Goal: Understand process/instructions: Learn how to perform a task or action

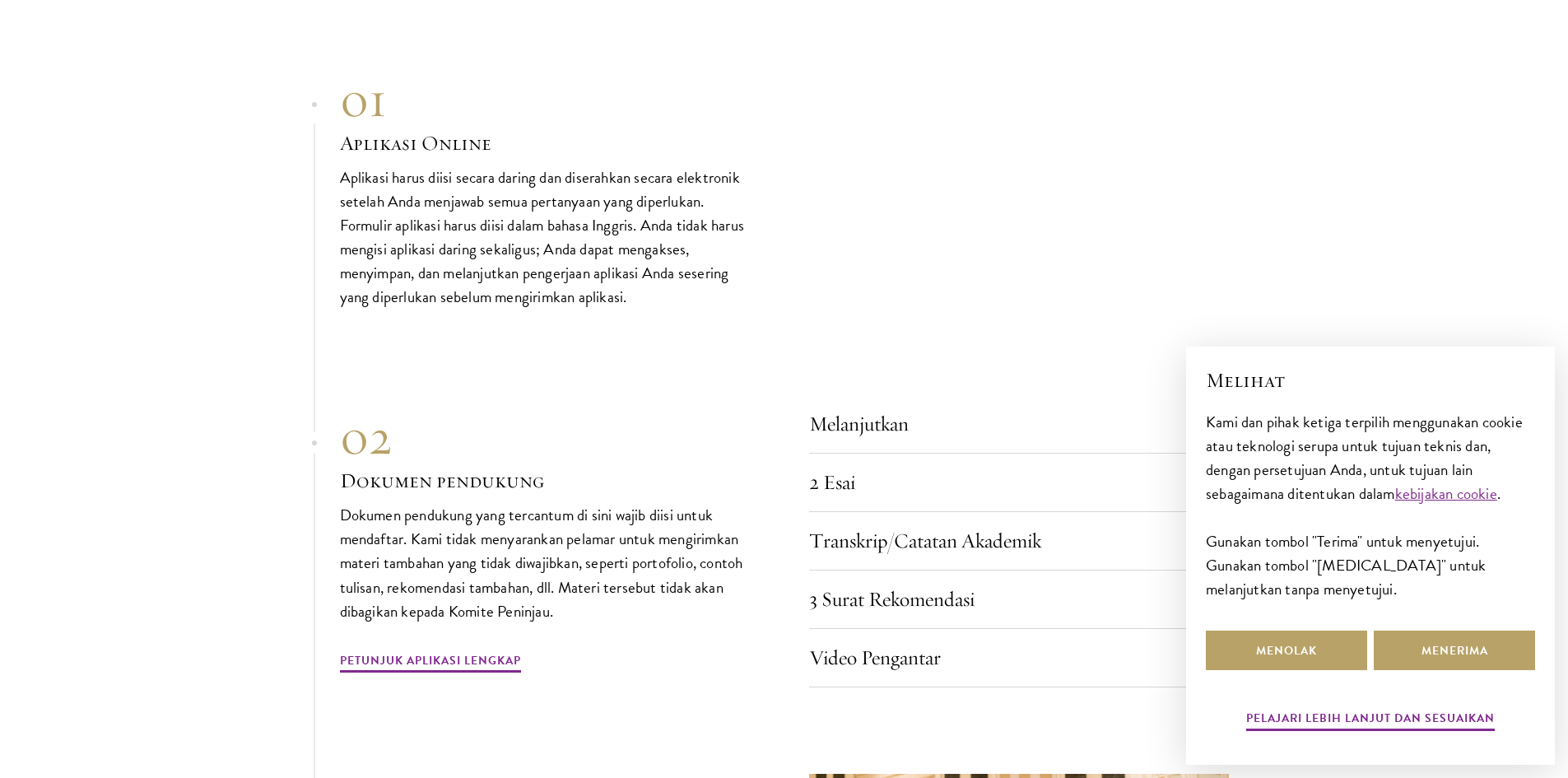
scroll to position [5519, 0]
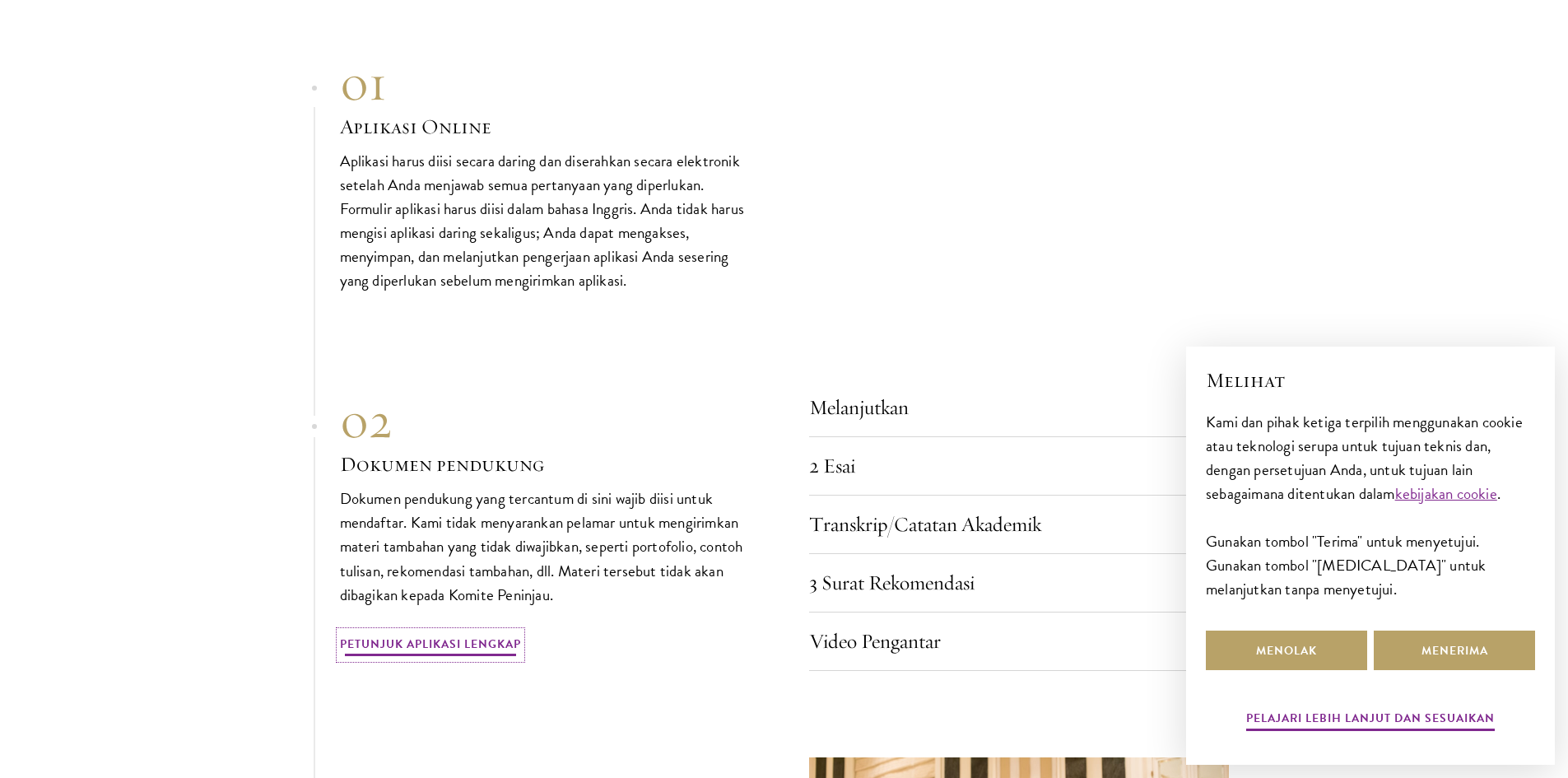
click at [466, 635] on font "Petunjuk Aplikasi Lengkap" at bounding box center [431, 643] width 181 height 17
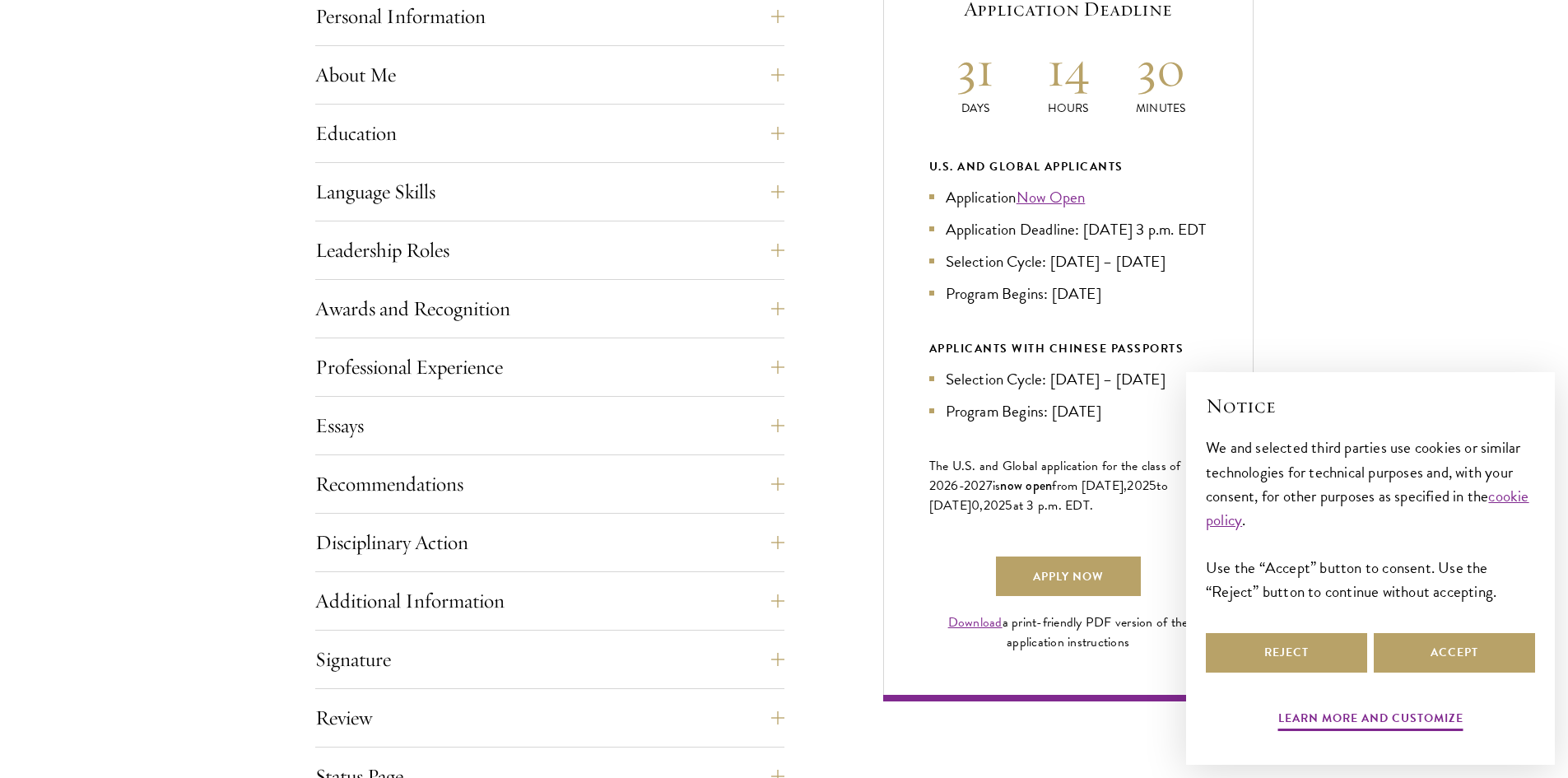
scroll to position [824, 0]
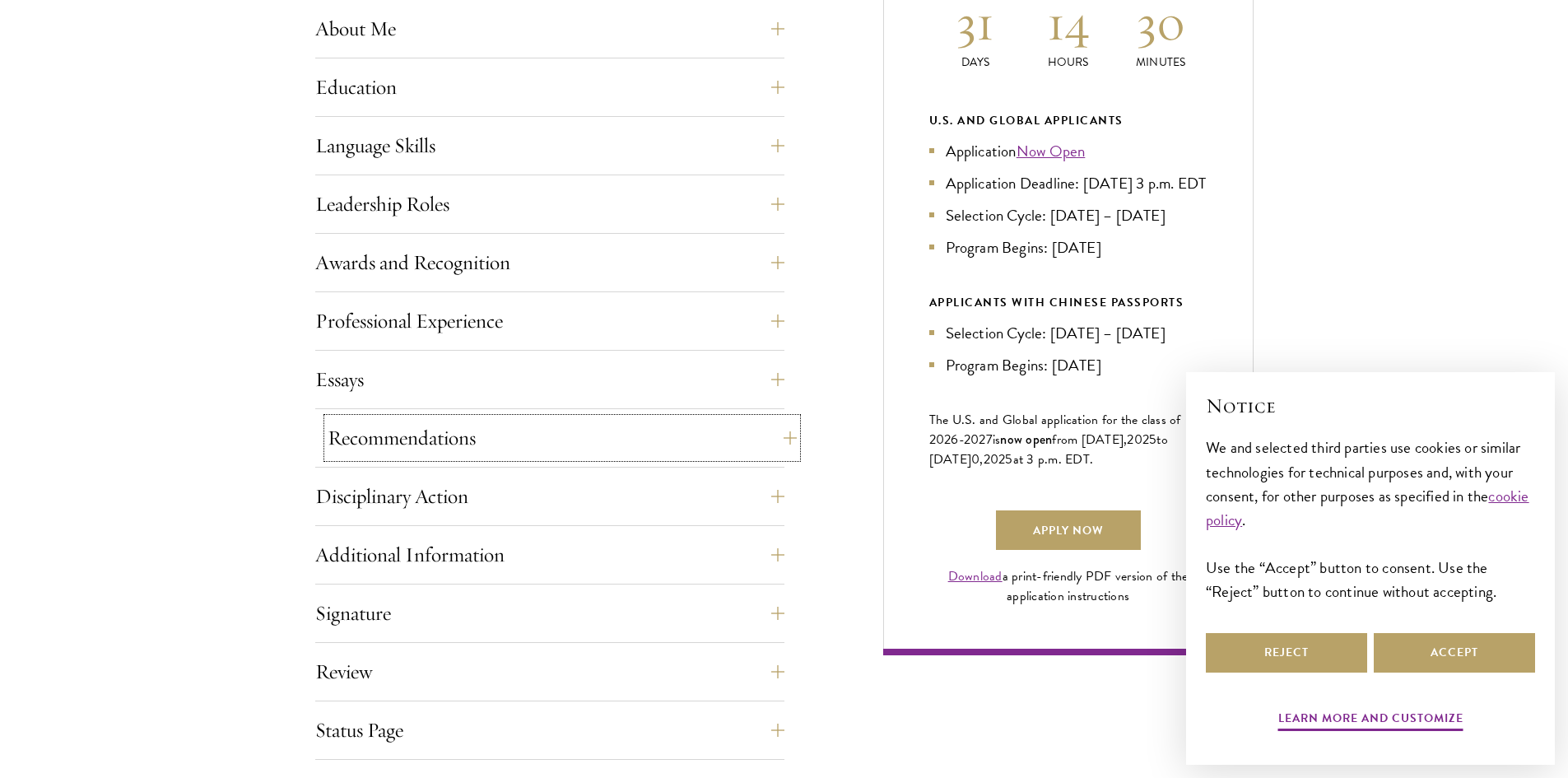
click at [659, 443] on button "Recommendations" at bounding box center [562, 438] width 469 height 39
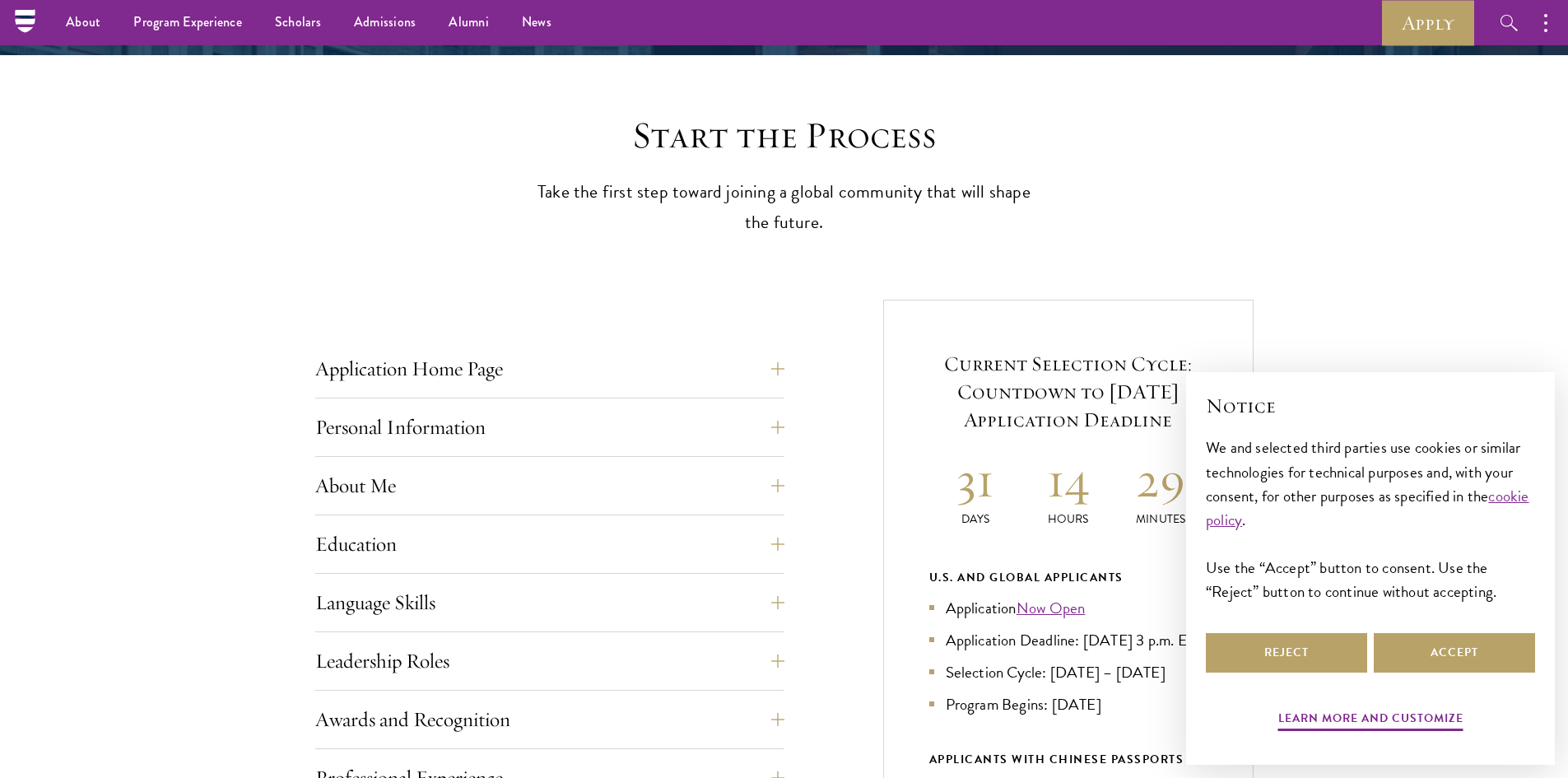
scroll to position [329, 0]
